Goal: Information Seeking & Learning: Learn about a topic

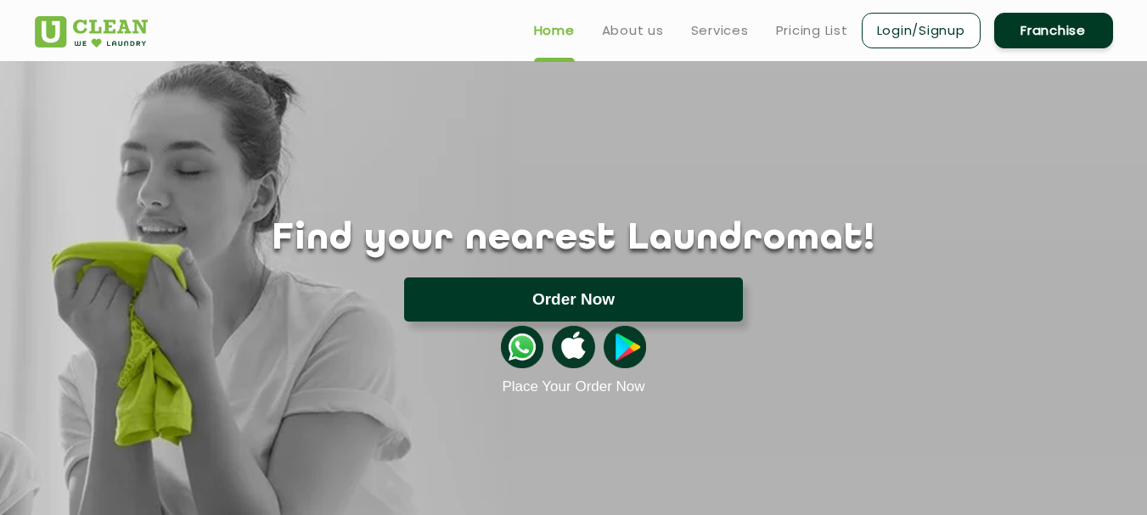
click at [551, 301] on button "Order Now" at bounding box center [573, 300] width 339 height 44
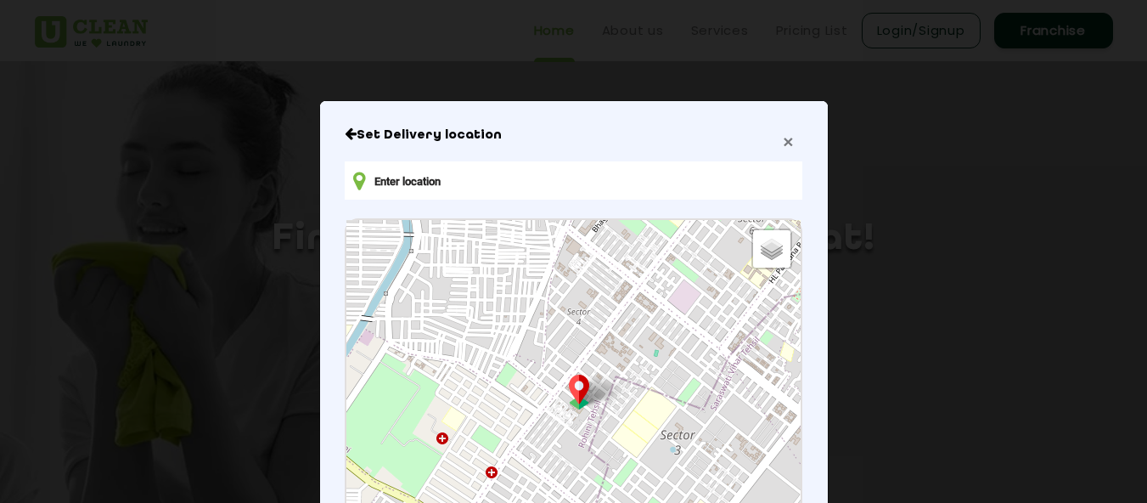
click at [785, 144] on span "×" at bounding box center [788, 142] width 10 height 20
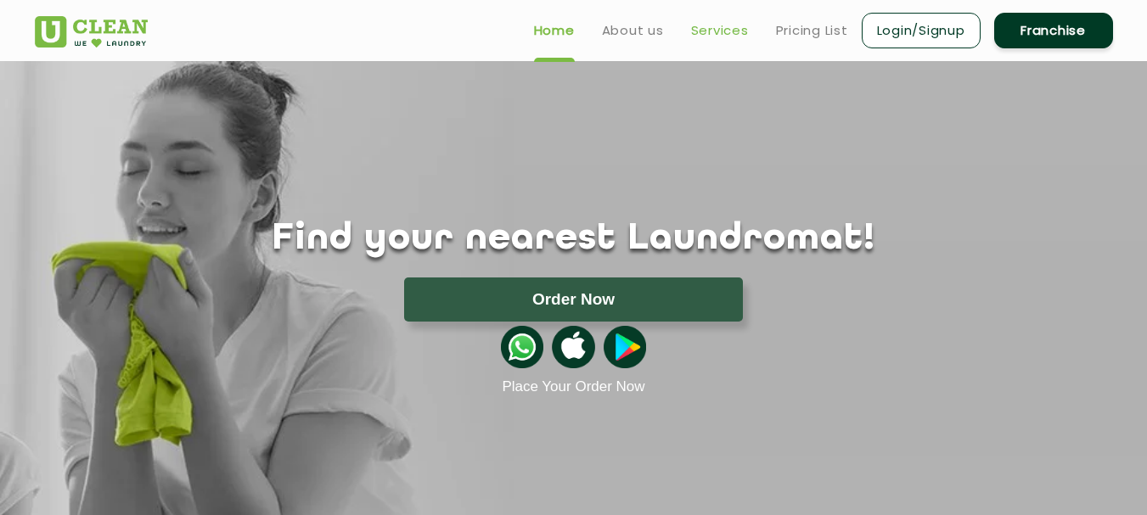
click at [710, 28] on link "Services" at bounding box center [720, 30] width 58 height 20
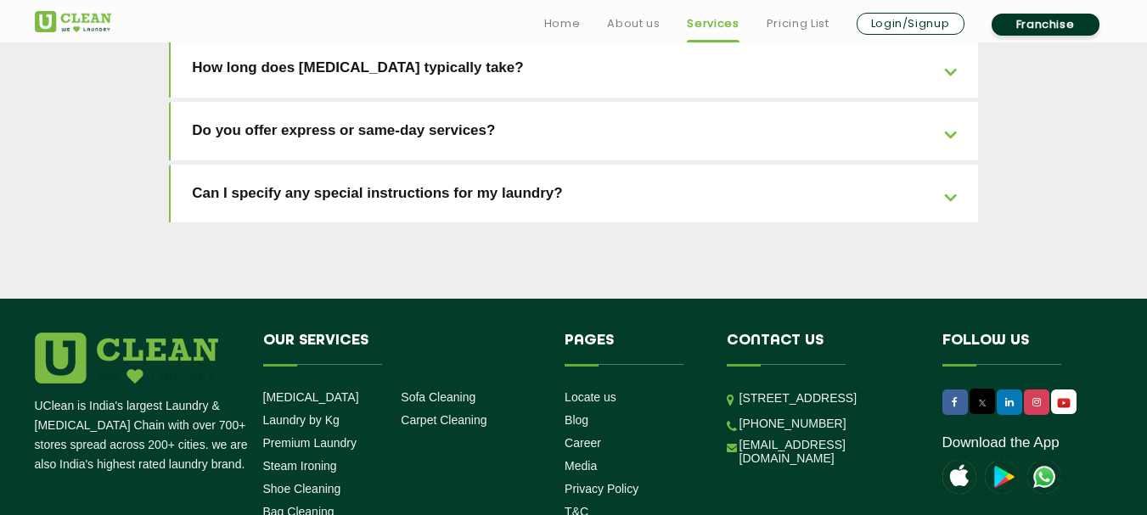
scroll to position [3963, 0]
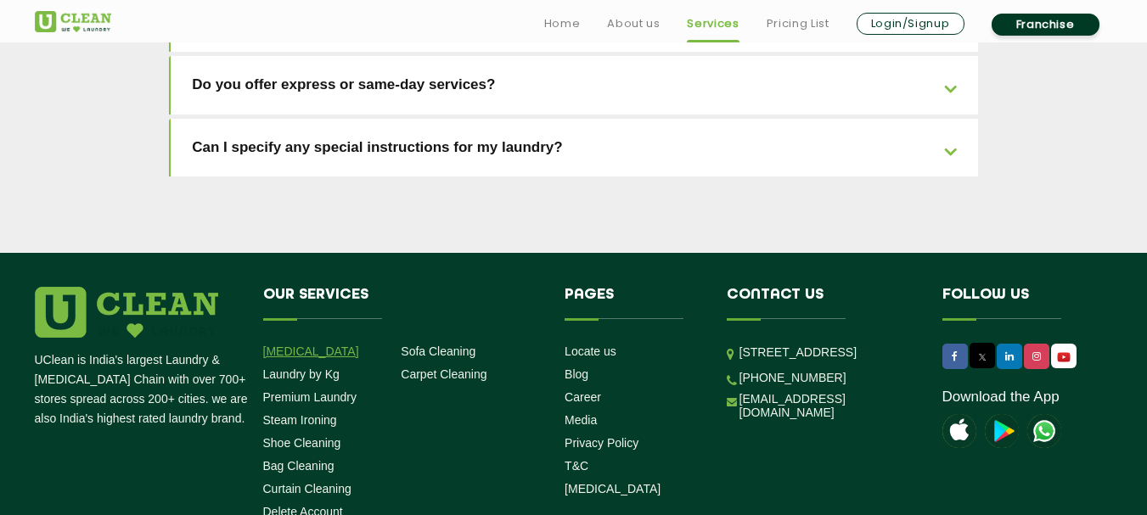
click at [311, 345] on link "[MEDICAL_DATA]" at bounding box center [311, 352] width 96 height 14
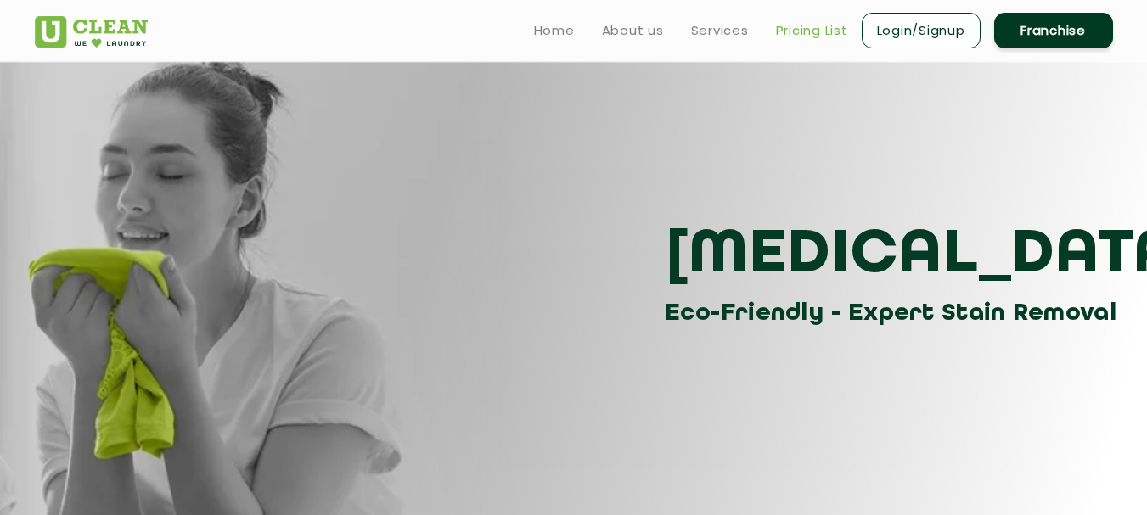
click at [816, 36] on link "Pricing List" at bounding box center [812, 30] width 72 height 20
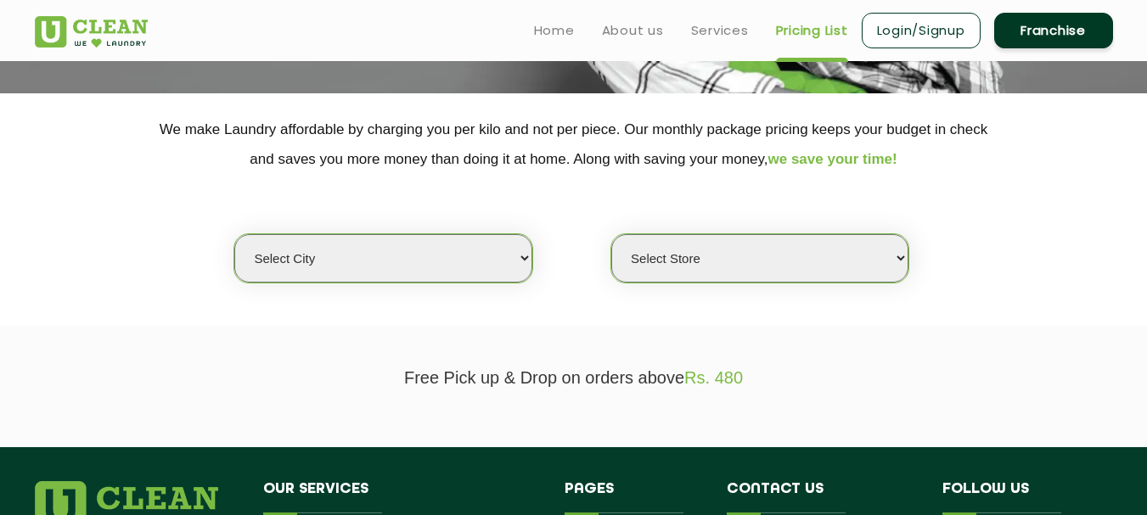
scroll to position [425, 0]
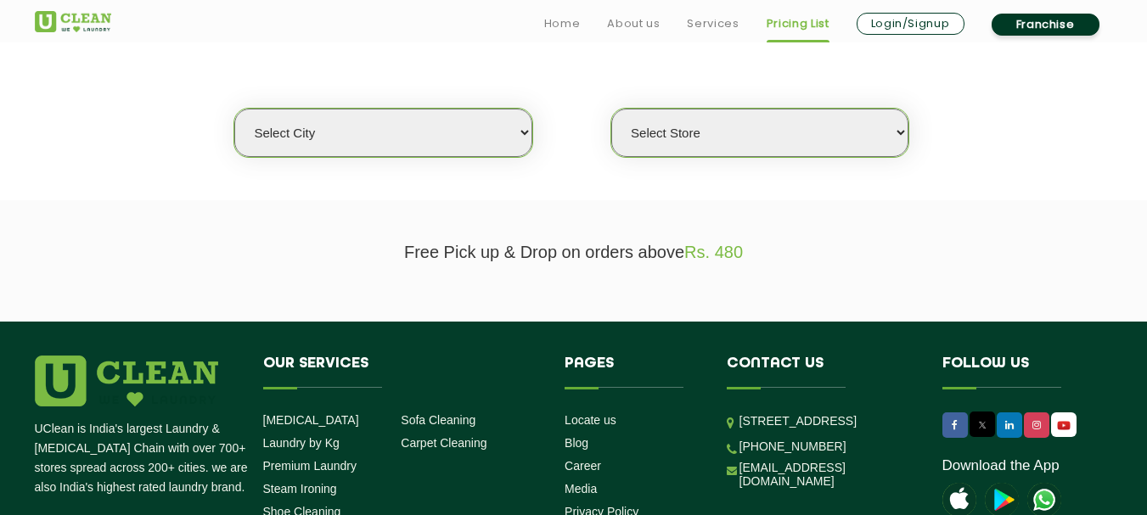
click at [487, 130] on select "Select city [GEOGRAPHIC_DATA] [GEOGRAPHIC_DATA] [GEOGRAPHIC_DATA] [GEOGRAPHIC_D…" at bounding box center [382, 133] width 297 height 48
select select "1"
click at [234, 109] on select "Select city [GEOGRAPHIC_DATA] [GEOGRAPHIC_DATA] [GEOGRAPHIC_DATA] [GEOGRAPHIC_D…" at bounding box center [382, 133] width 297 height 48
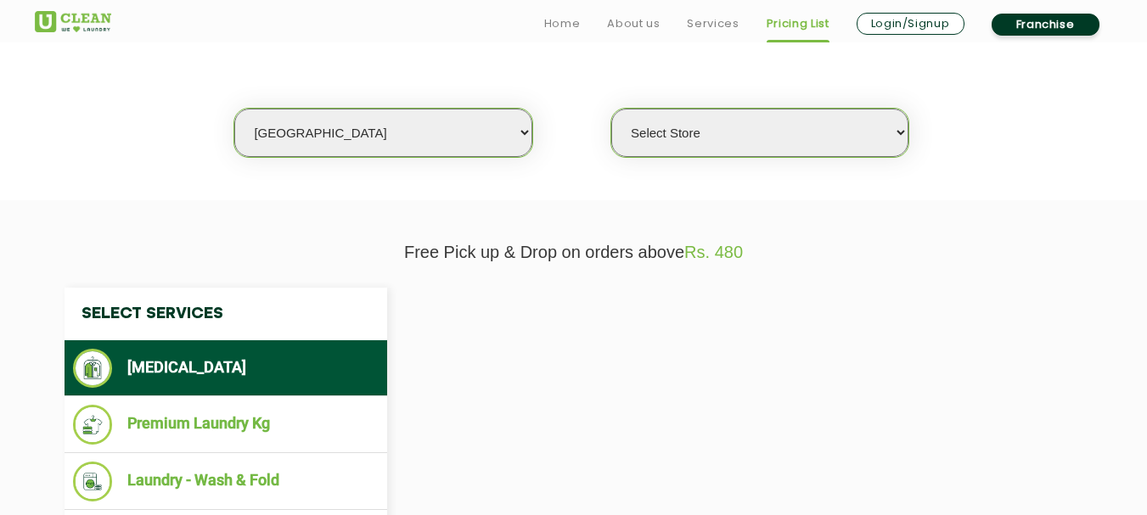
select select "0"
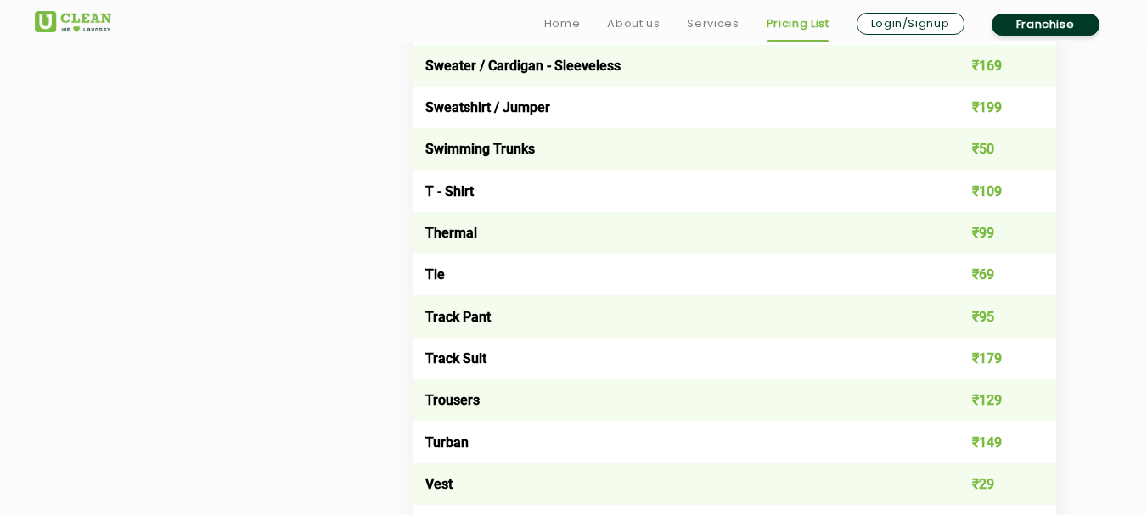
scroll to position [2940, 0]
